Goal: Information Seeking & Learning: Learn about a topic

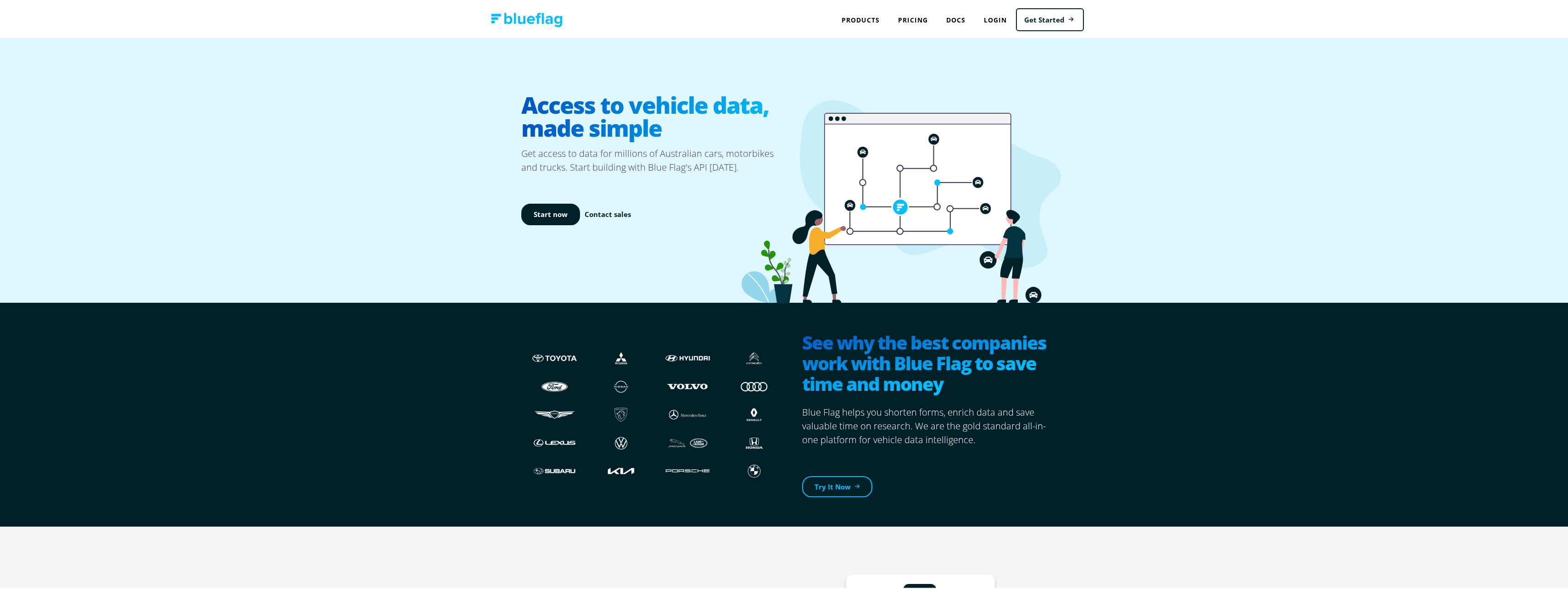
click at [856, 20] on div "Products API NEVDIS Plate to VIN vin, chassis, registration plate, registration…" at bounding box center [861, 18] width 57 height 19
click at [0, 0] on h3 "New Car Calendar" at bounding box center [0, 0] width 0 height 0
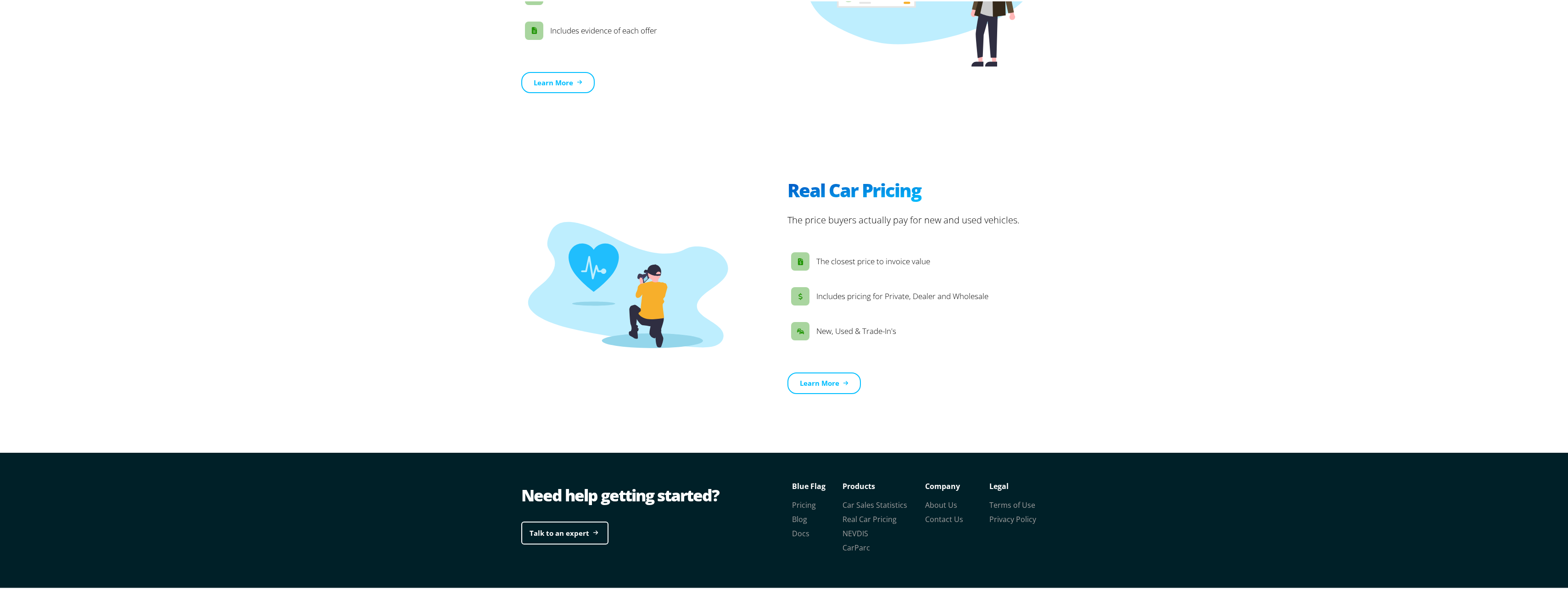
scroll to position [1230, 0]
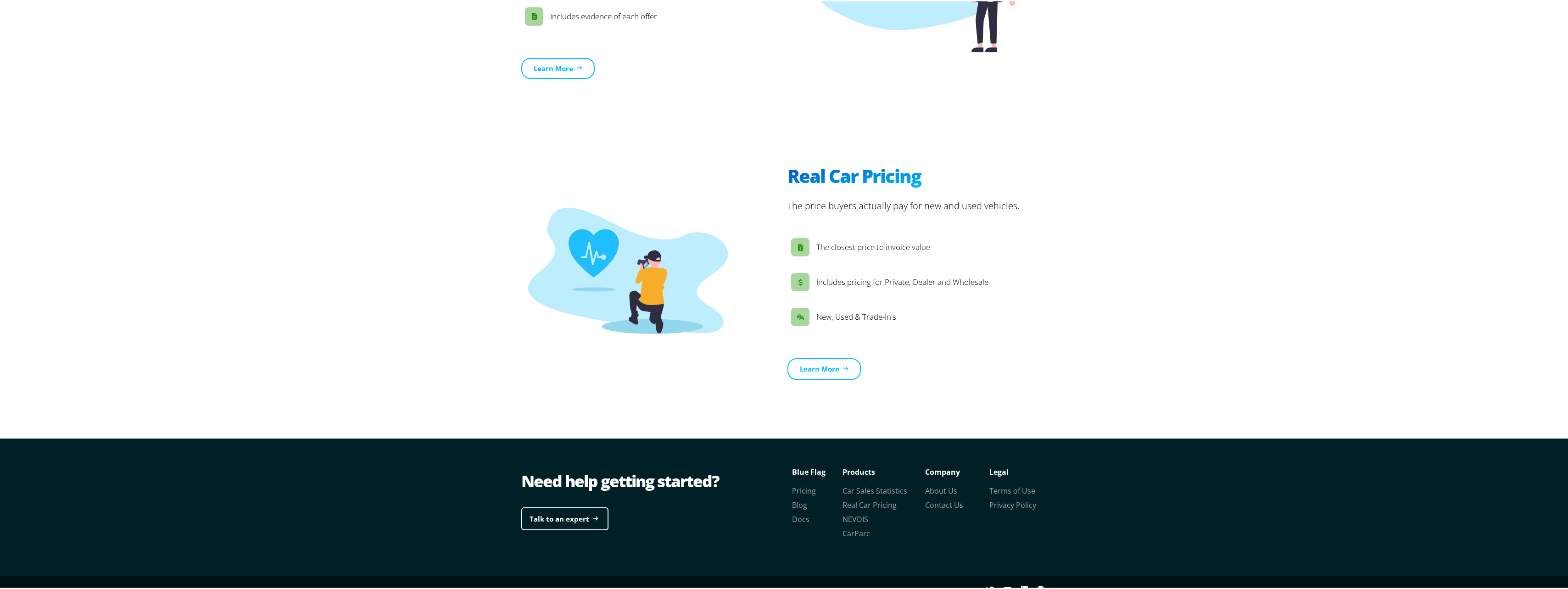
click at [864, 527] on link "CarParc" at bounding box center [856, 532] width 27 height 10
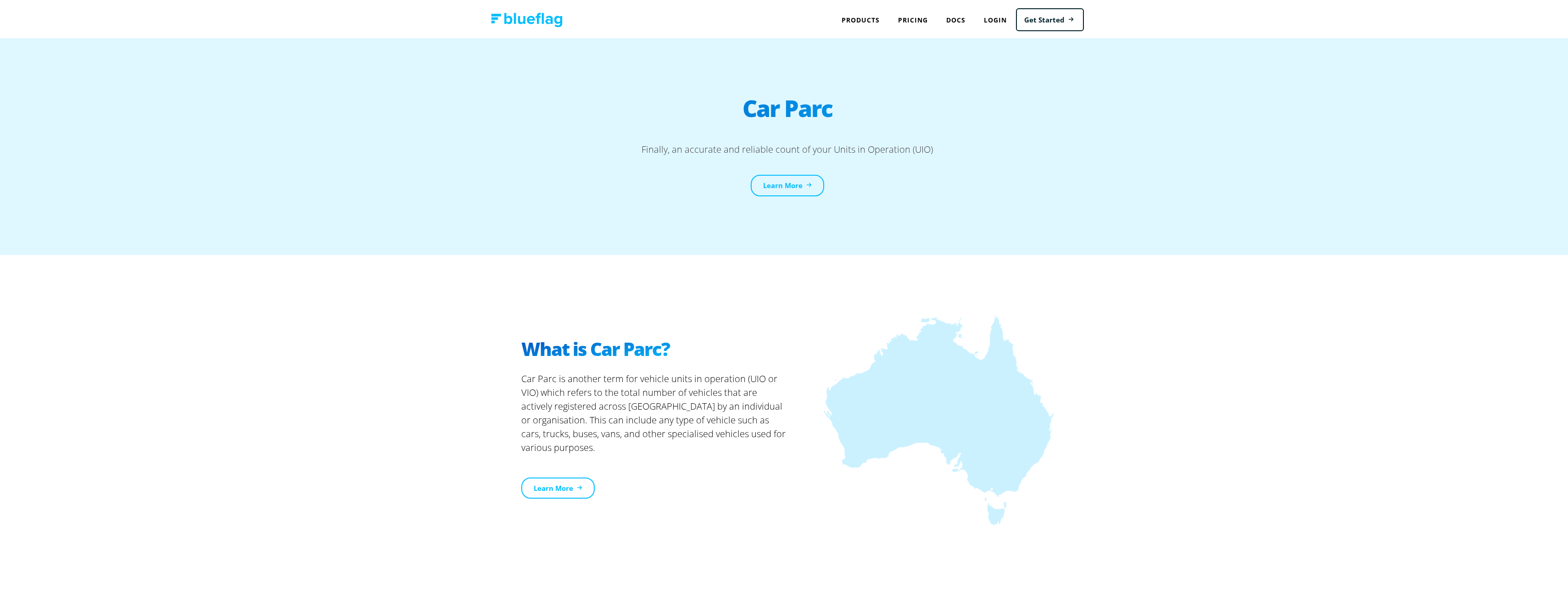
click at [953, 15] on link "Docs" at bounding box center [956, 18] width 38 height 19
click at [907, 16] on link "Pricing" at bounding box center [912, 18] width 48 height 19
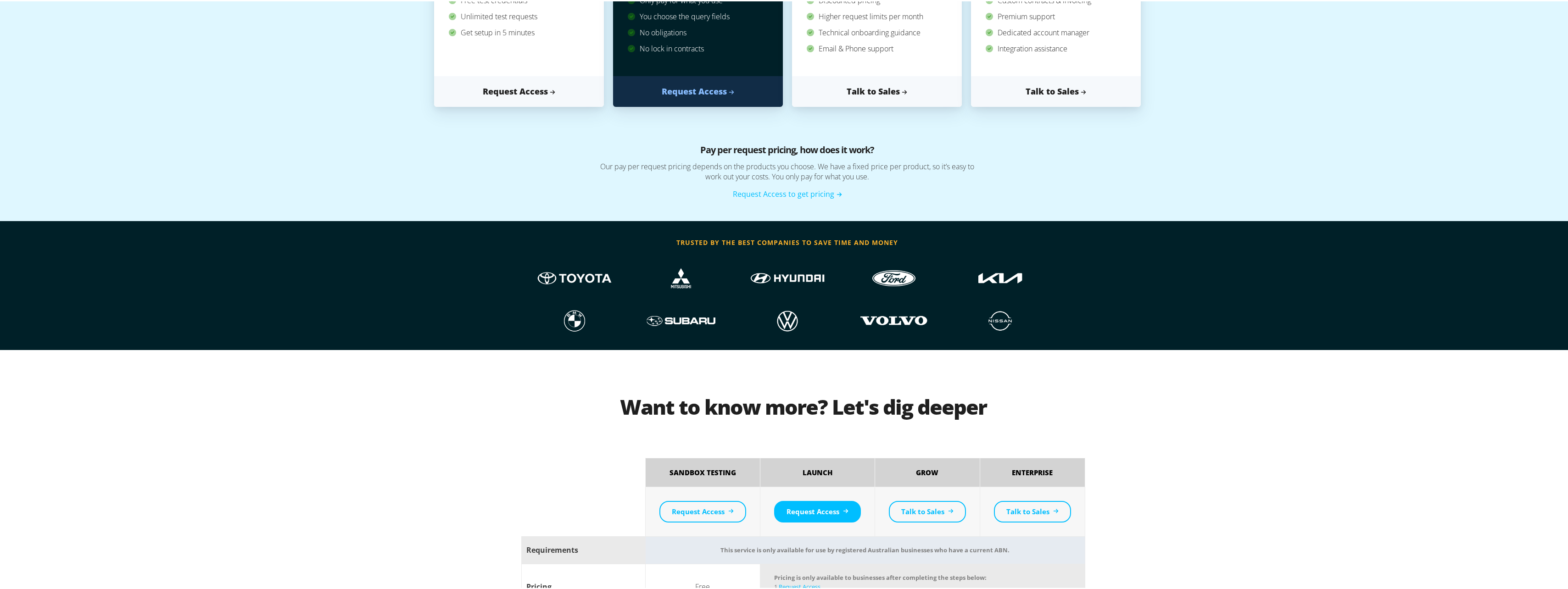
scroll to position [321, 0]
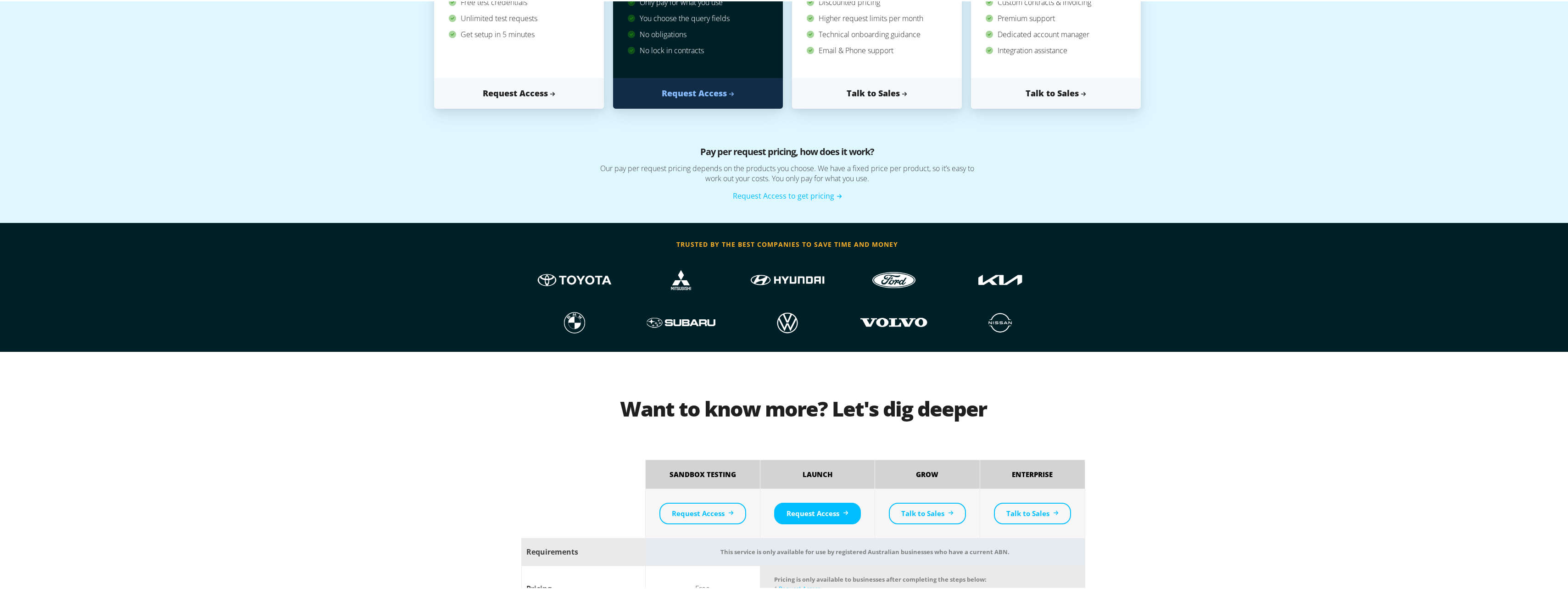
drag, startPoint x: 747, startPoint y: 293, endPoint x: 747, endPoint y: 301, distance: 8.0
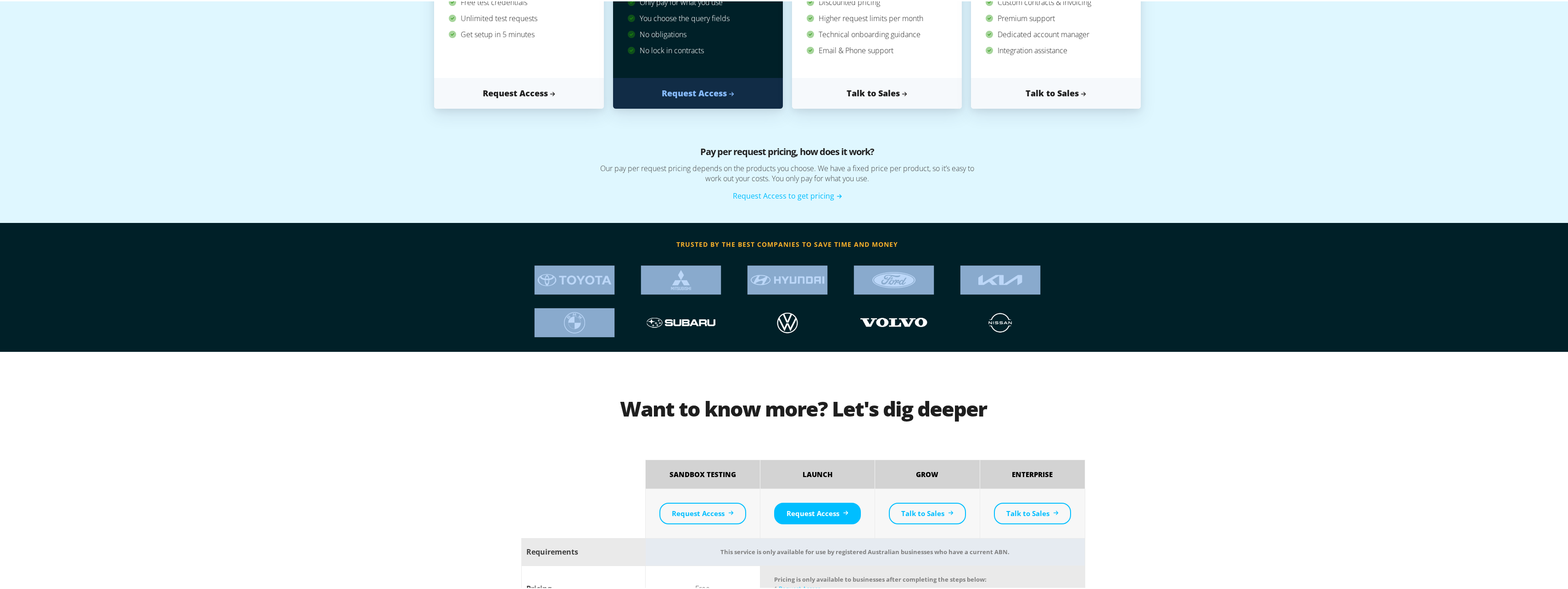
drag, startPoint x: 747, startPoint y: 301, endPoint x: 545, endPoint y: 372, distance: 214.1
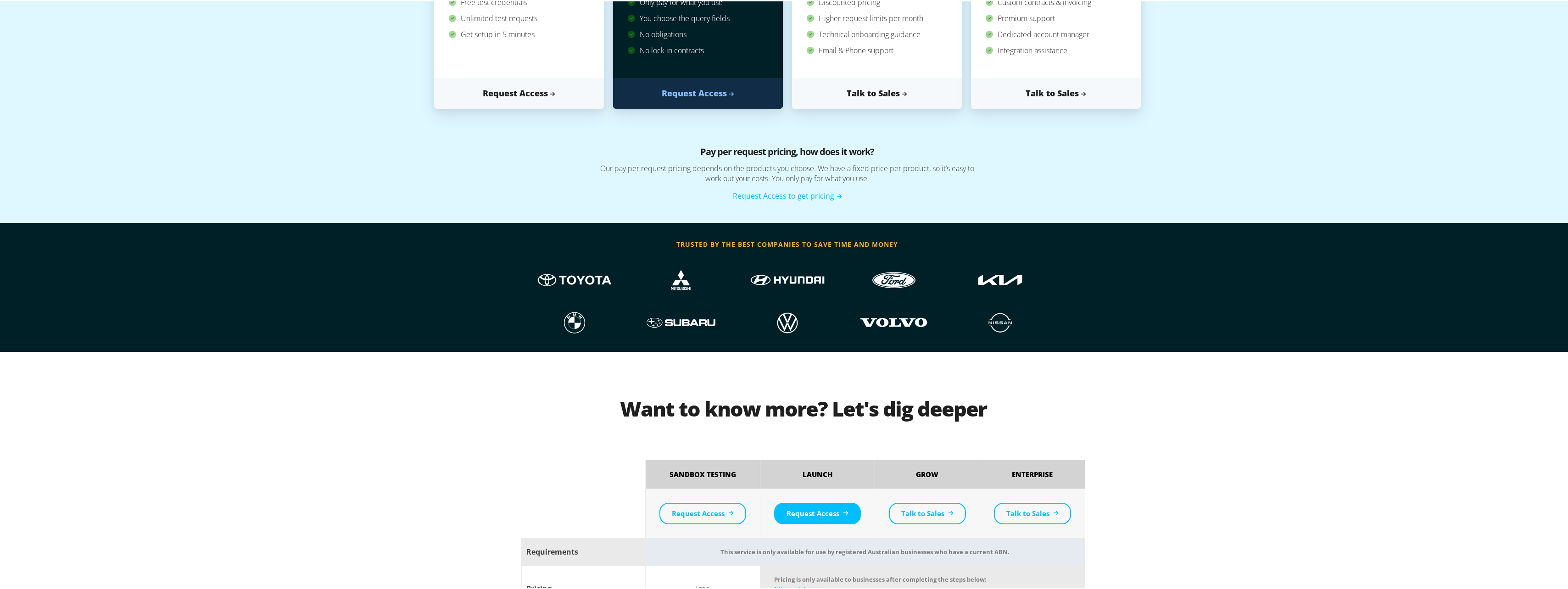
drag, startPoint x: 545, startPoint y: 372, endPoint x: 507, endPoint y: 237, distance: 140.2
click at [507, 237] on div "trusted by the best companies to save time and money" at bounding box center [787, 286] width 1575 height 129
click at [548, 187] on p "Our pay per request pricing depends on the products you choose. We have a fixed…" at bounding box center [787, 175] width 505 height 27
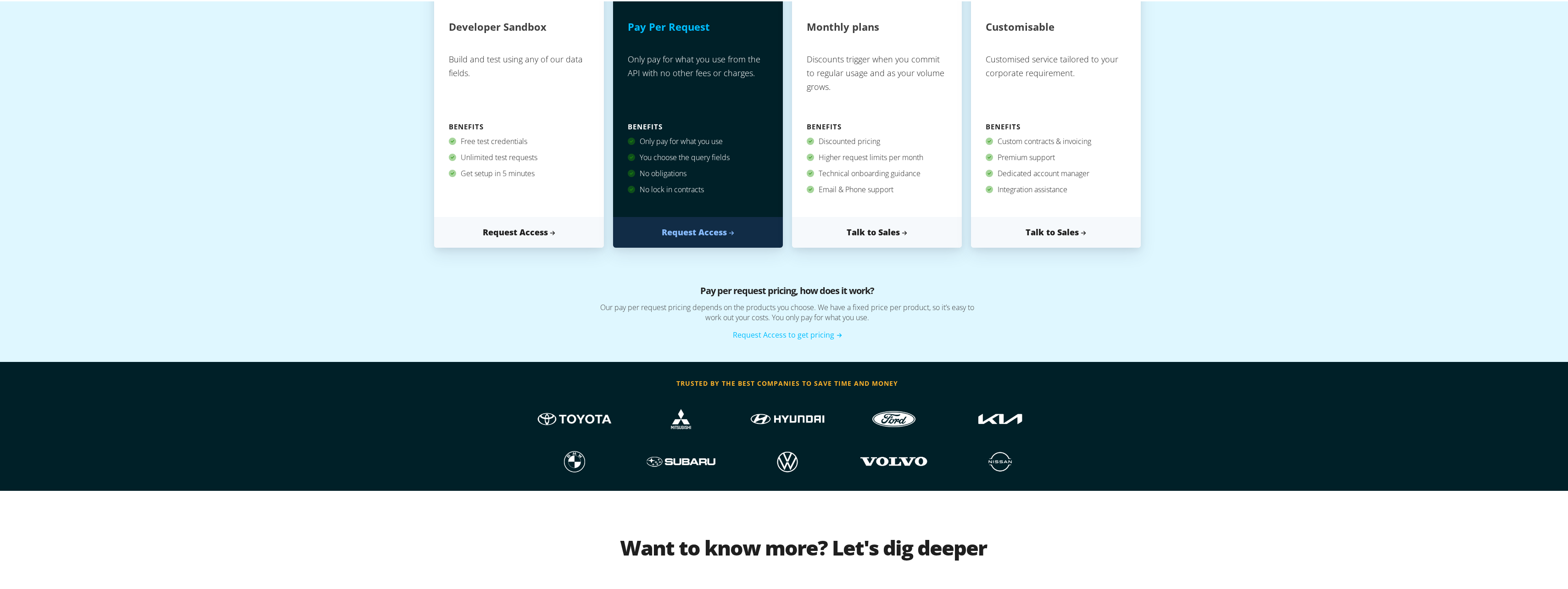
scroll to position [0, 0]
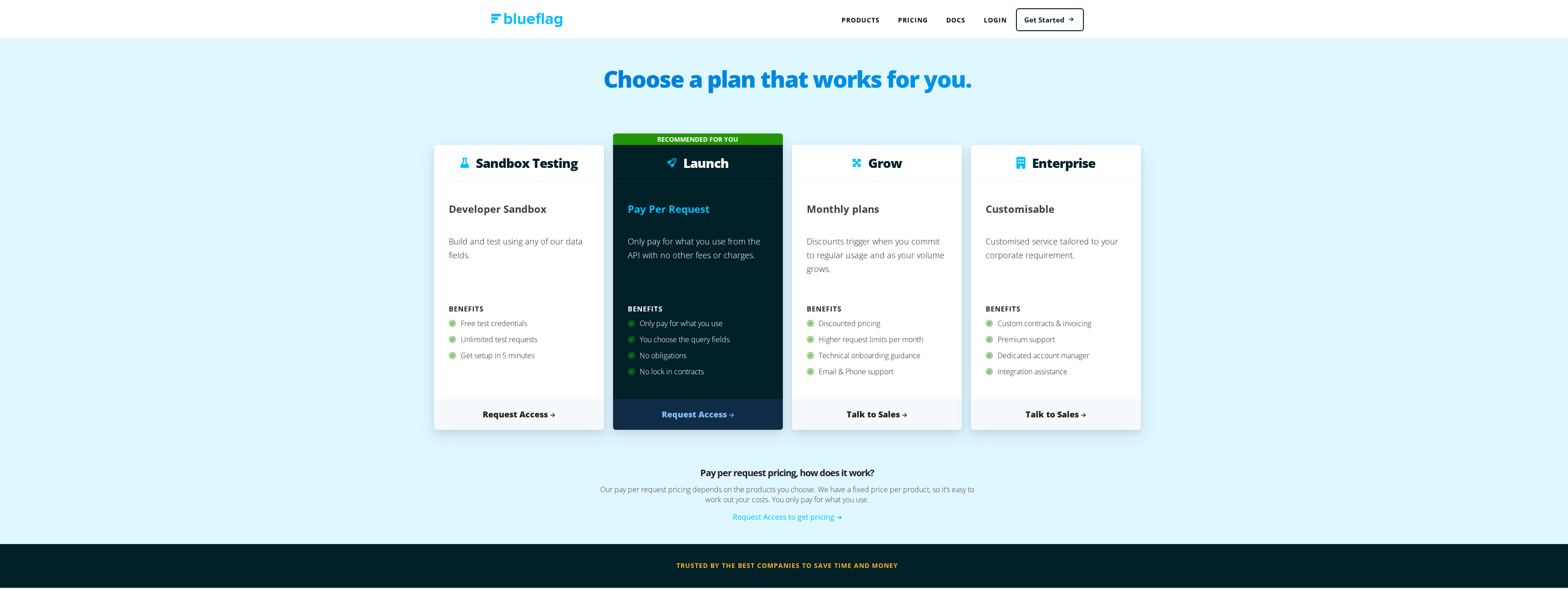
click at [516, 31] on nav "Products API NEVDIS Plate to VIN vin, chassis, registration plate, registration…" at bounding box center [787, 18] width 628 height 37
